Goal: Find specific page/section: Find specific page/section

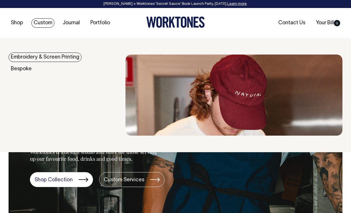
click at [41, 23] on link "Custom" at bounding box center [42, 22] width 23 height 9
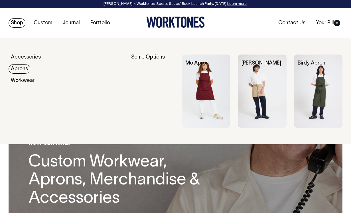
click at [26, 68] on link "Aprons" at bounding box center [20, 68] width 22 height 9
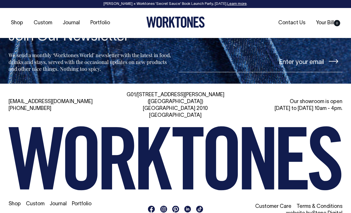
scroll to position [629, 0]
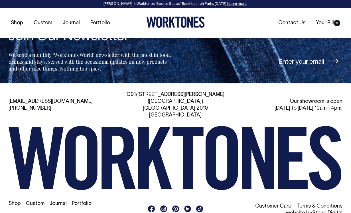
click at [164, 206] on icon at bounding box center [164, 208] width 4 height 4
